Goal: Find contact information: Find contact information

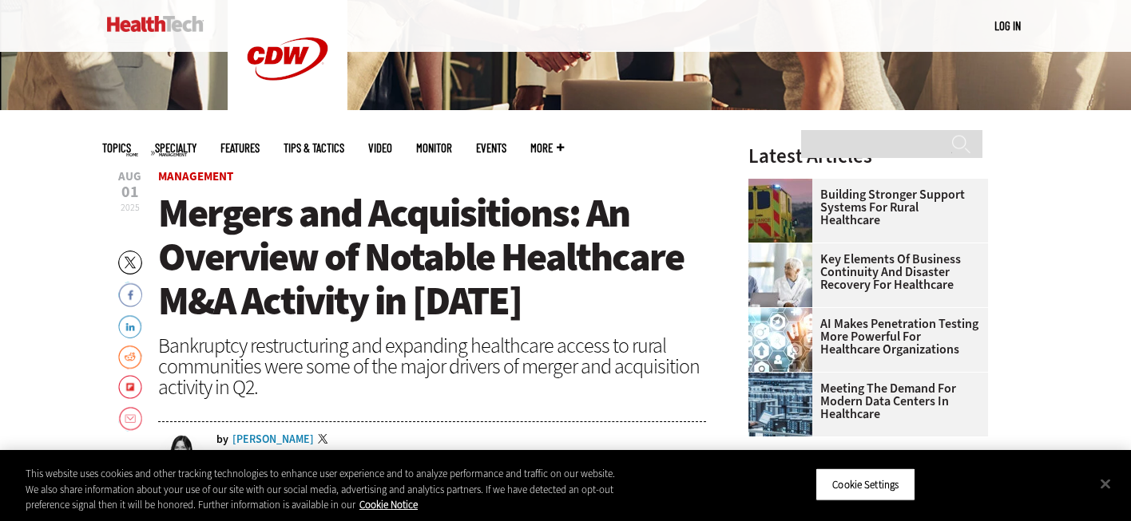
scroll to position [430, 0]
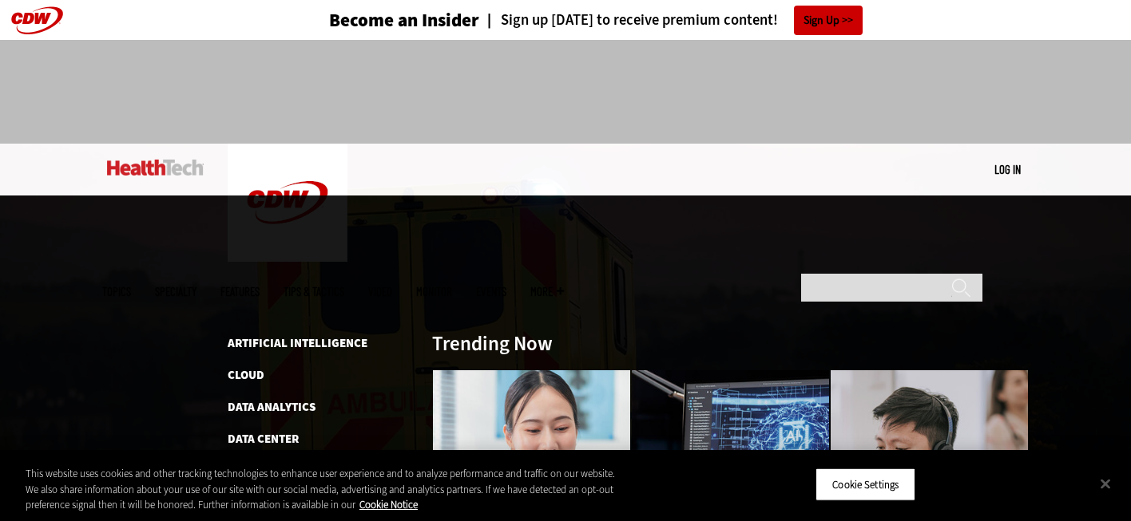
click at [131, 286] on span "Topics" at bounding box center [116, 292] width 29 height 12
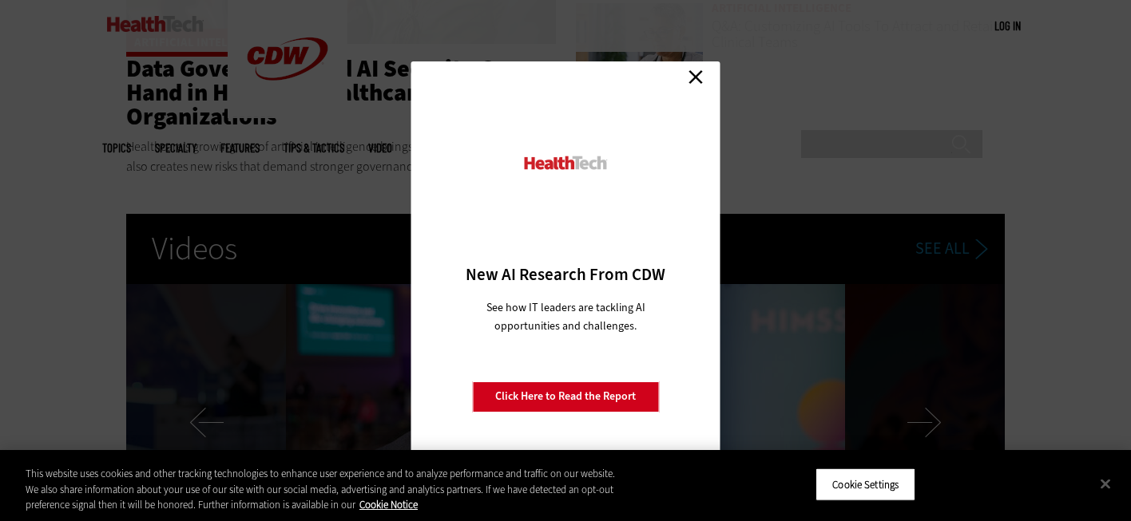
scroll to position [3640, 0]
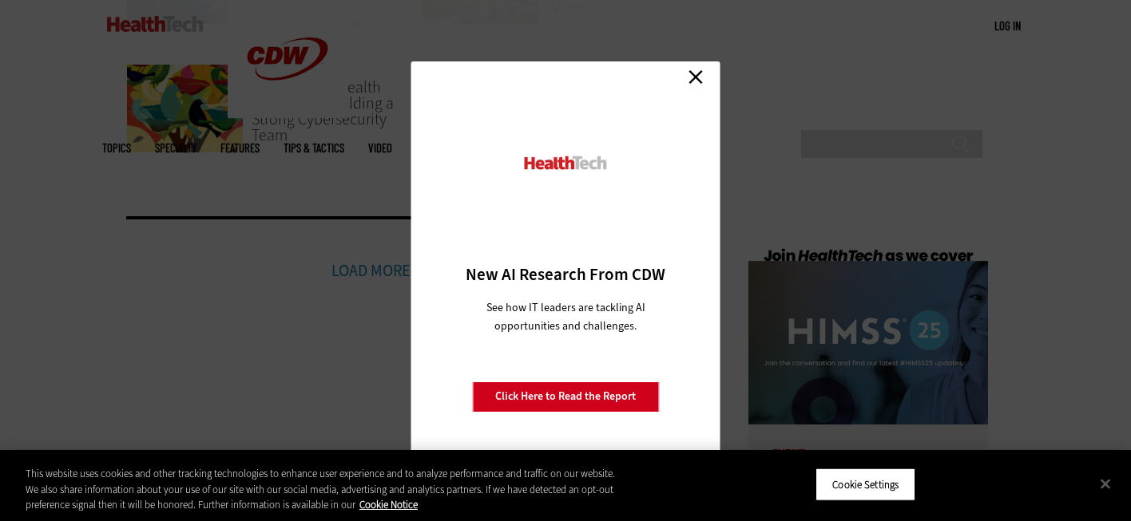
click at [700, 77] on link "Close" at bounding box center [696, 77] width 24 height 24
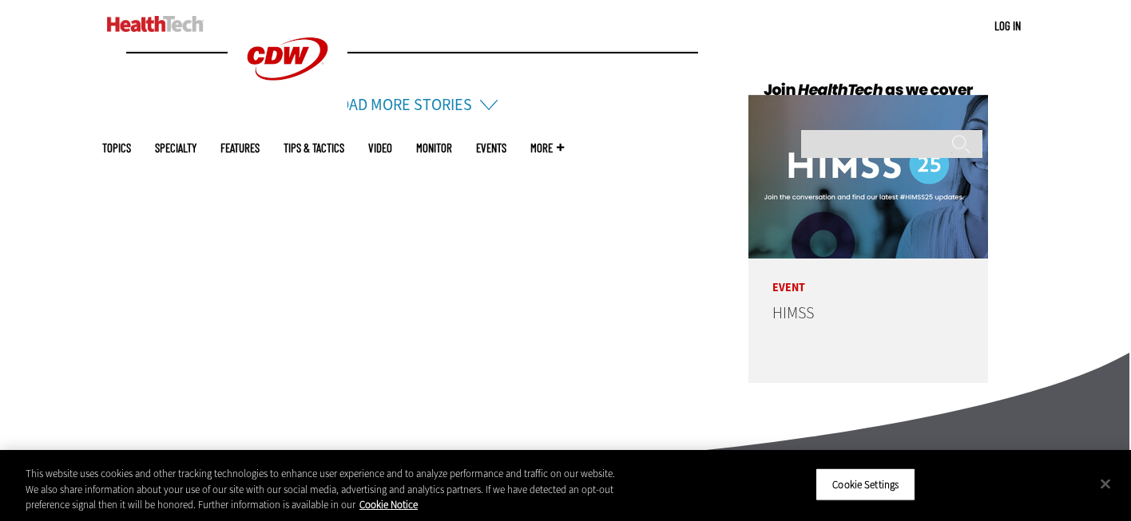
scroll to position [4138, 0]
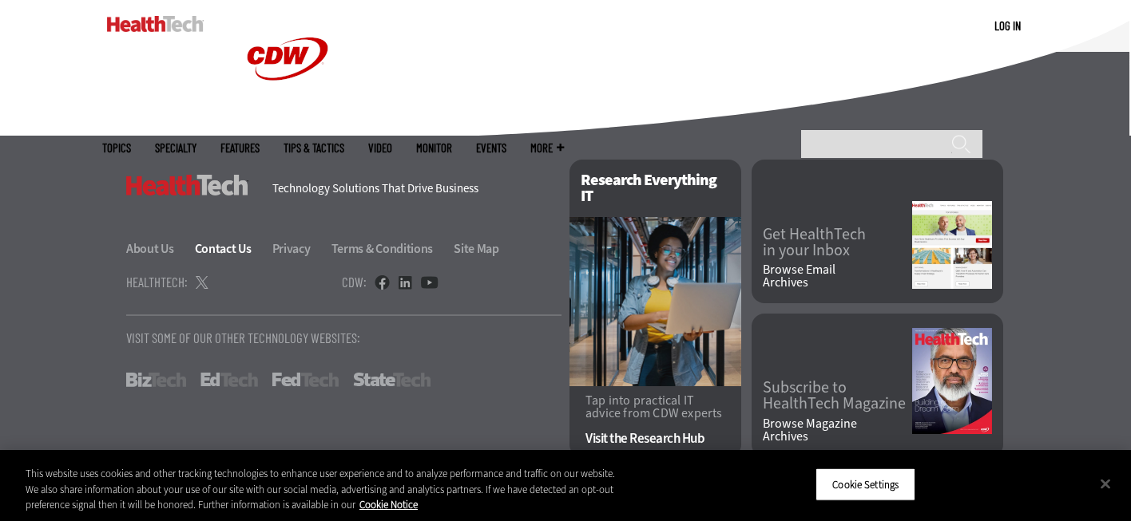
click at [224, 256] on link "Contact Us" at bounding box center [232, 248] width 75 height 17
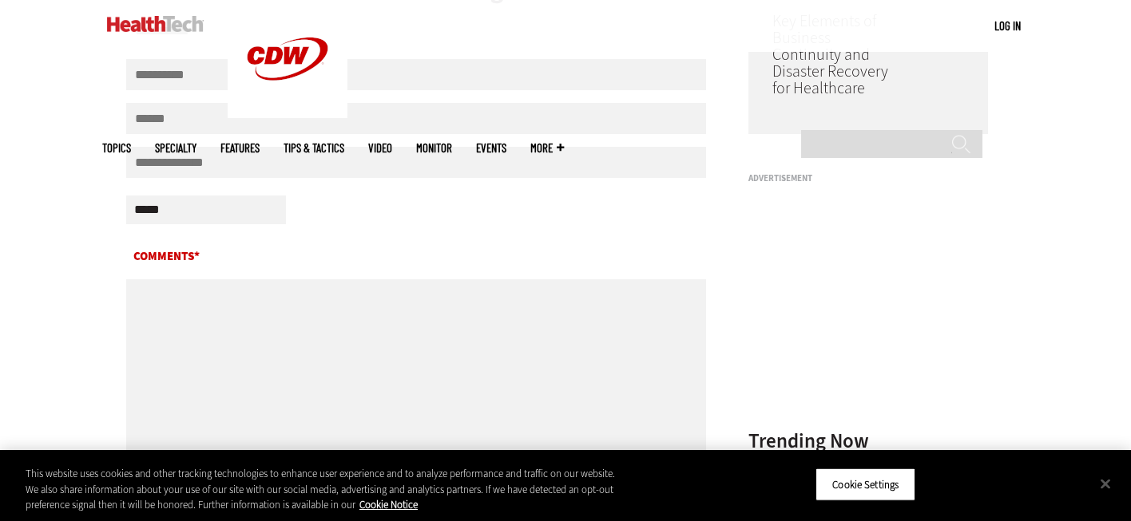
scroll to position [806, 0]
